Goal: Information Seeking & Learning: Learn about a topic

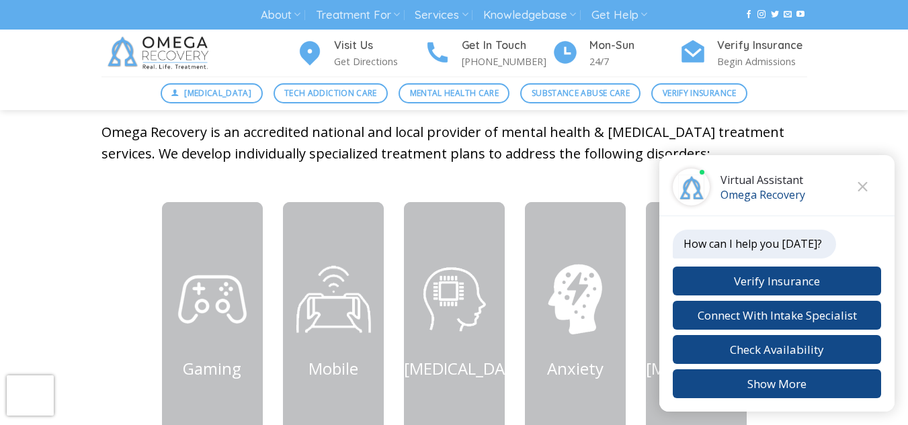
scroll to position [547, 0]
click at [865, 193] on button "Close chat" at bounding box center [862, 187] width 37 height 37
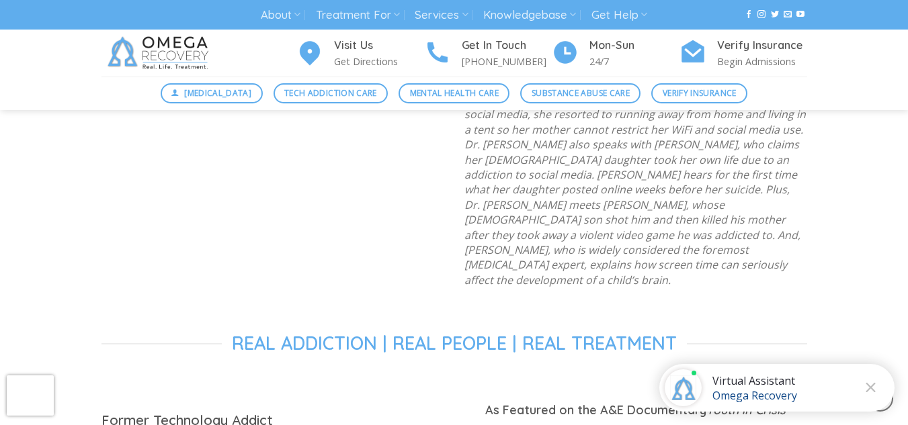
scroll to position [1531, 0]
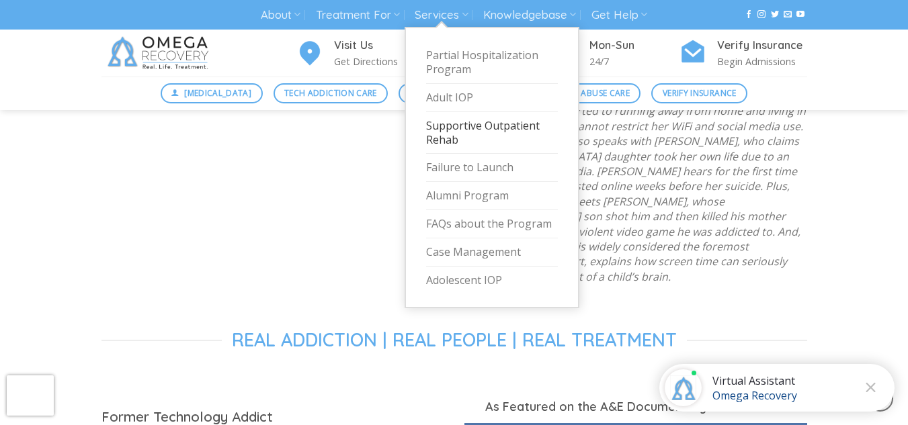
click at [509, 125] on link "Supportive Outpatient Rehab" at bounding box center [492, 133] width 132 height 42
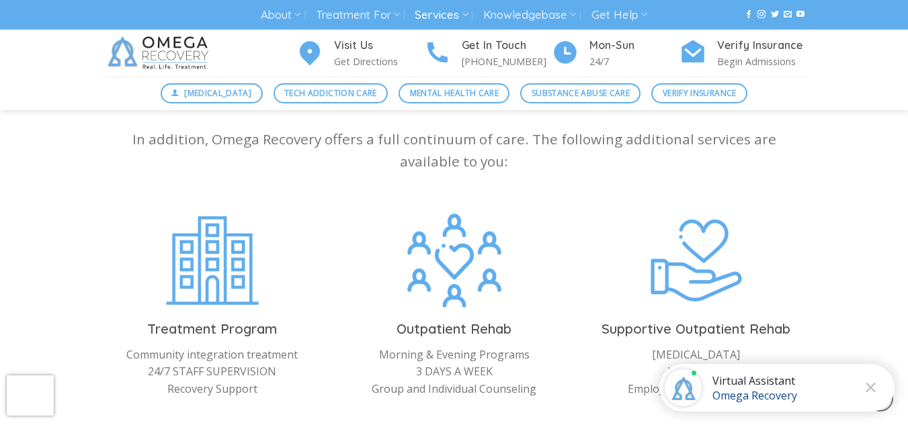
scroll to position [1427, 0]
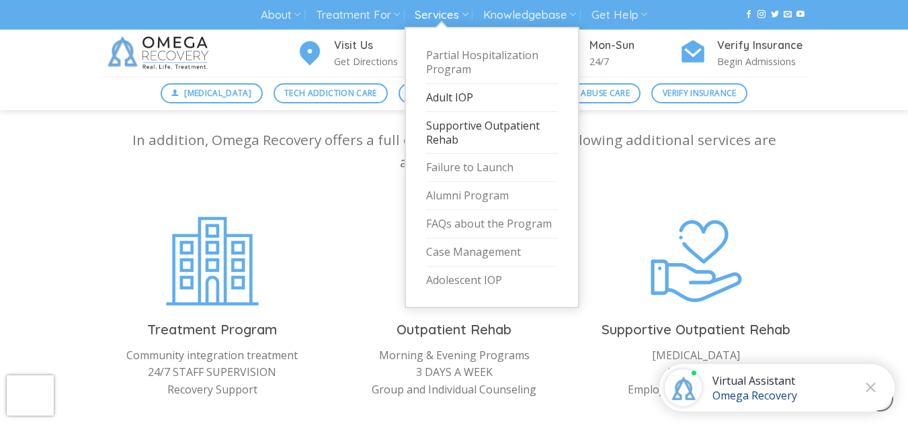
click at [459, 97] on link "Adult IOP" at bounding box center [492, 98] width 132 height 28
